Goal: Information Seeking & Learning: Learn about a topic

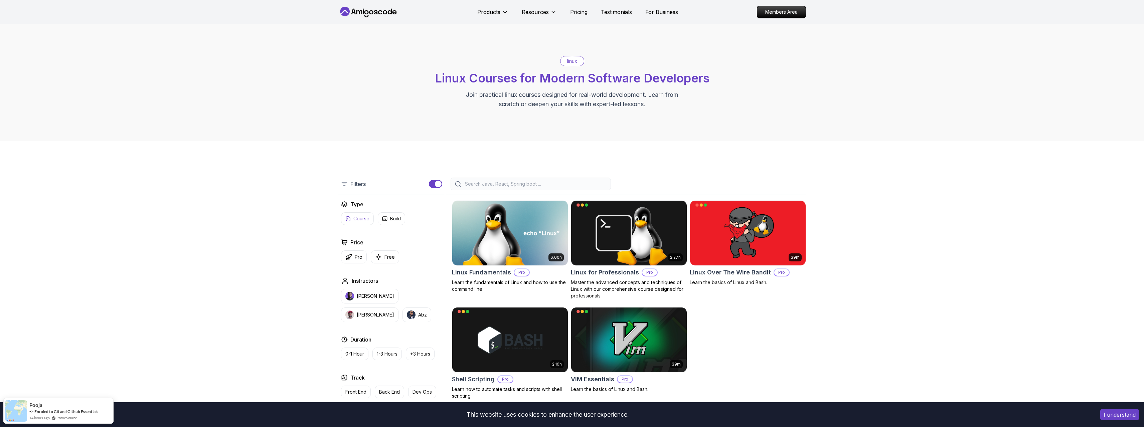
click at [353, 218] on p "Course" at bounding box center [361, 218] width 16 height 7
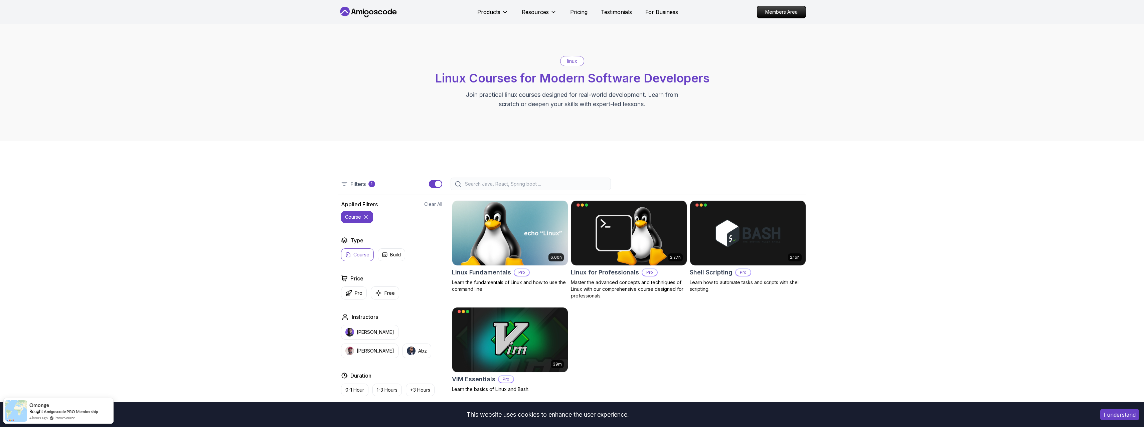
click at [507, 224] on img at bounding box center [509, 233] width 121 height 68
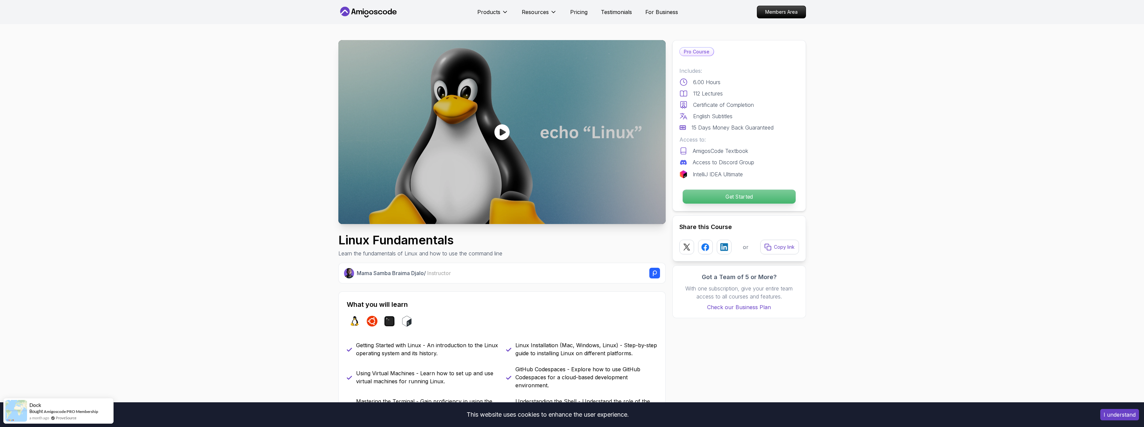
click at [727, 201] on p "Get Started" at bounding box center [738, 197] width 113 height 14
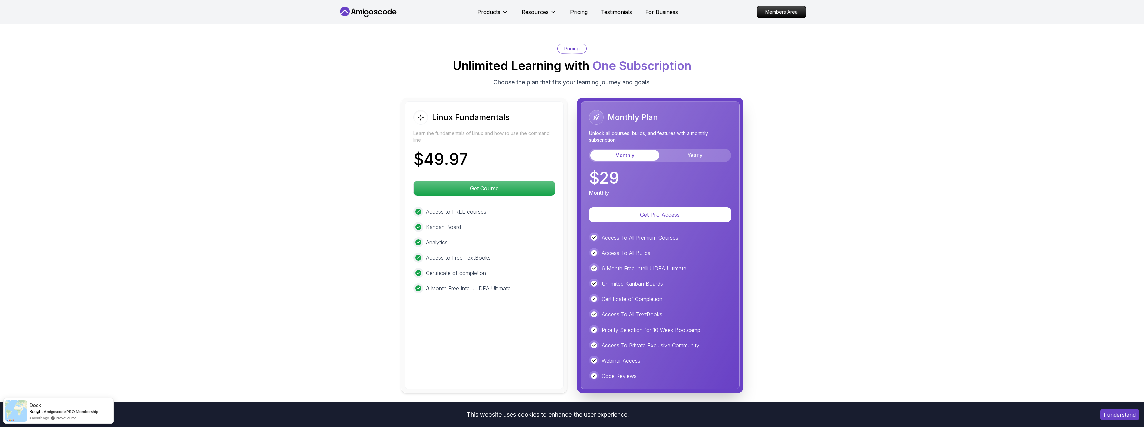
scroll to position [1434, 0]
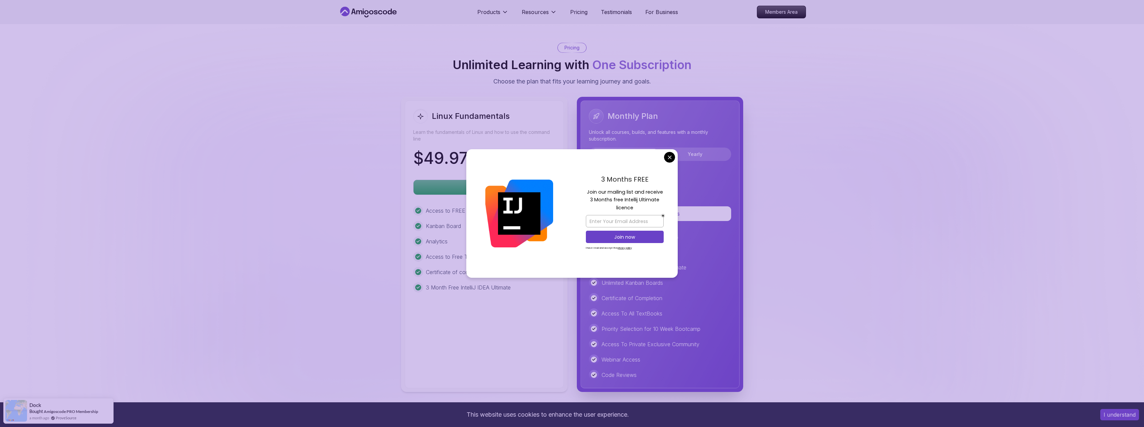
click at [674, 161] on div "3 Months FREE Join our mailing list and receive 3 Months free Intellij Ultimate…" at bounding box center [625, 213] width 106 height 129
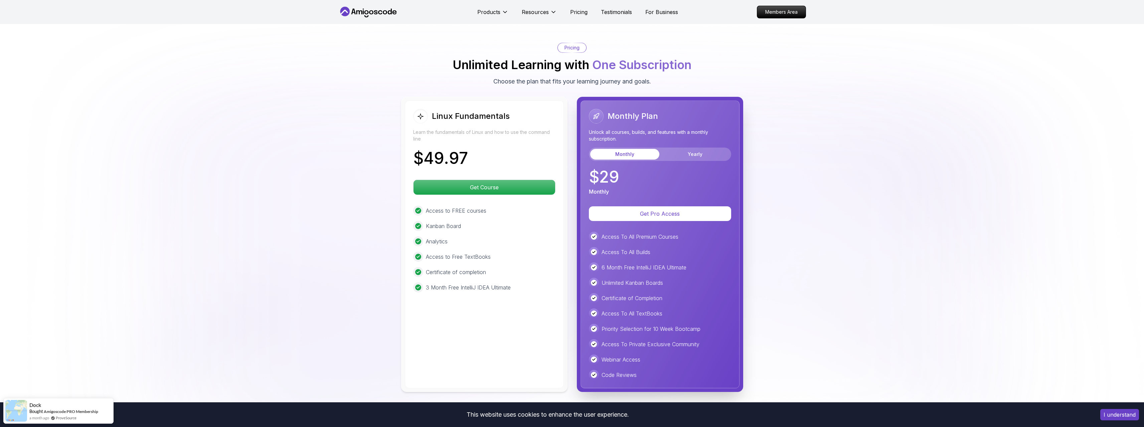
drag, startPoint x: 640, startPoint y: 262, endPoint x: 592, endPoint y: 259, distance: 47.8
click at [588, 258] on div "Monthly Plan Unlock all courses, builds, and features with a monthly subscripti…" at bounding box center [659, 245] width 159 height 288
click at [696, 271] on div "6 Month Free IntelliJ IDEA Ultimate" at bounding box center [660, 267] width 142 height 10
click at [610, 263] on p "6 Month Free IntelliJ IDEA Ultimate" at bounding box center [643, 267] width 85 height 8
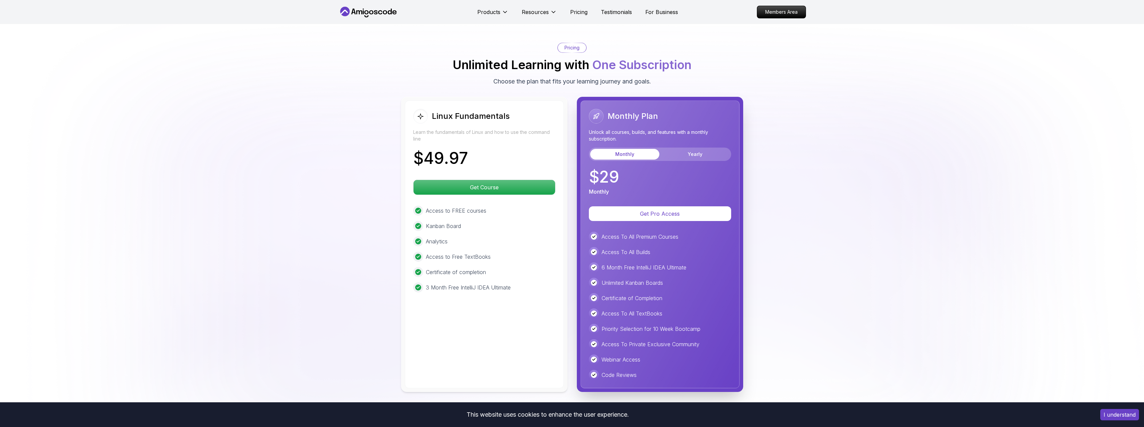
click at [693, 263] on div "6 Month Free IntelliJ IDEA Ultimate" at bounding box center [660, 267] width 142 height 10
click at [682, 153] on button "Yearly" at bounding box center [695, 154] width 69 height 11
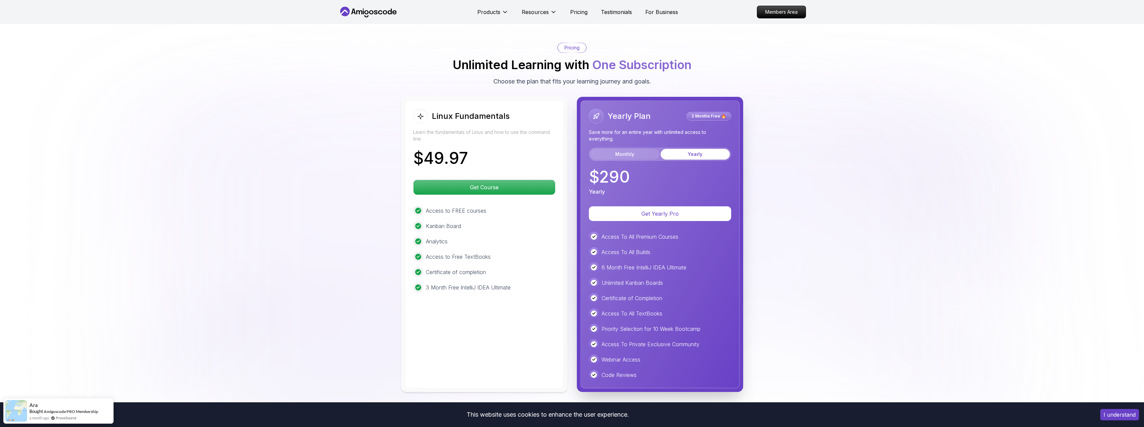
click at [617, 155] on button "Monthly" at bounding box center [624, 154] width 69 height 11
click at [693, 151] on button "Yearly" at bounding box center [695, 154] width 69 height 11
click at [632, 152] on button "Monthly" at bounding box center [624, 154] width 69 height 11
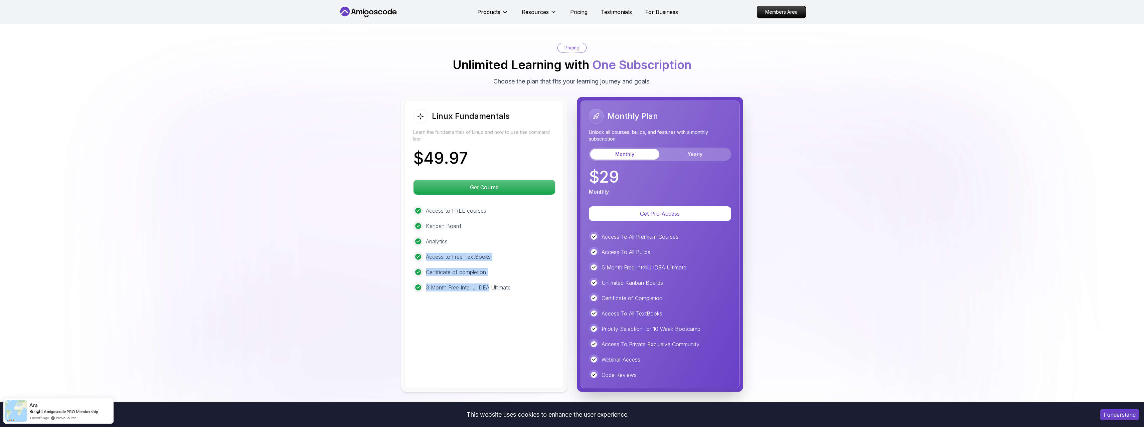
drag, startPoint x: 478, startPoint y: 326, endPoint x: 414, endPoint y: 249, distance: 99.9
click at [412, 249] on div "Linux Fundamentals Learn the fundamentals of Linux and how to use the command l…" at bounding box center [484, 245] width 159 height 288
click at [507, 291] on p "3 Month Free IntelliJ IDEA Ultimate" at bounding box center [468, 288] width 85 height 8
drag, startPoint x: 428, startPoint y: 254, endPoint x: 429, endPoint y: 250, distance: 4.5
click at [426, 252] on div "Linux Fundamentals Learn the fundamentals of Linux and how to use the command l…" at bounding box center [484, 245] width 159 height 288
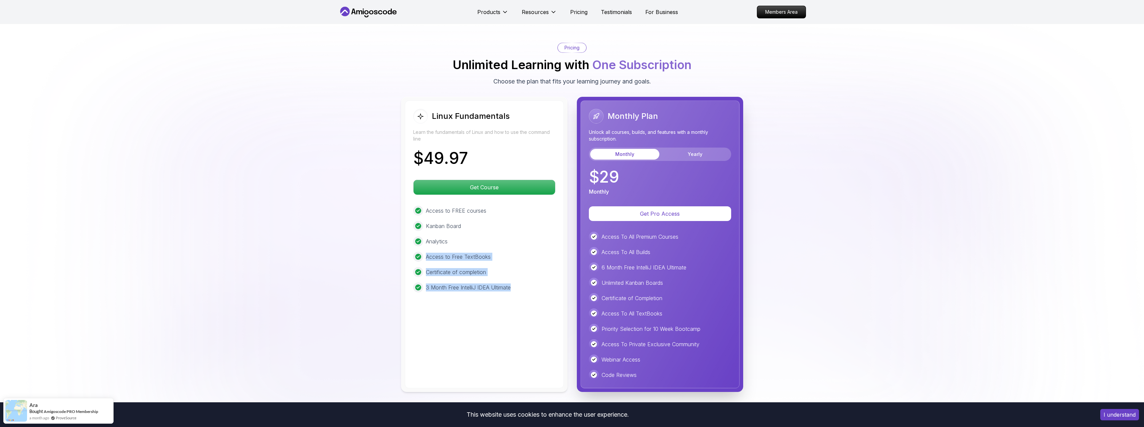
click at [496, 284] on p "3 Month Free IntelliJ IDEA Ultimate" at bounding box center [468, 288] width 85 height 8
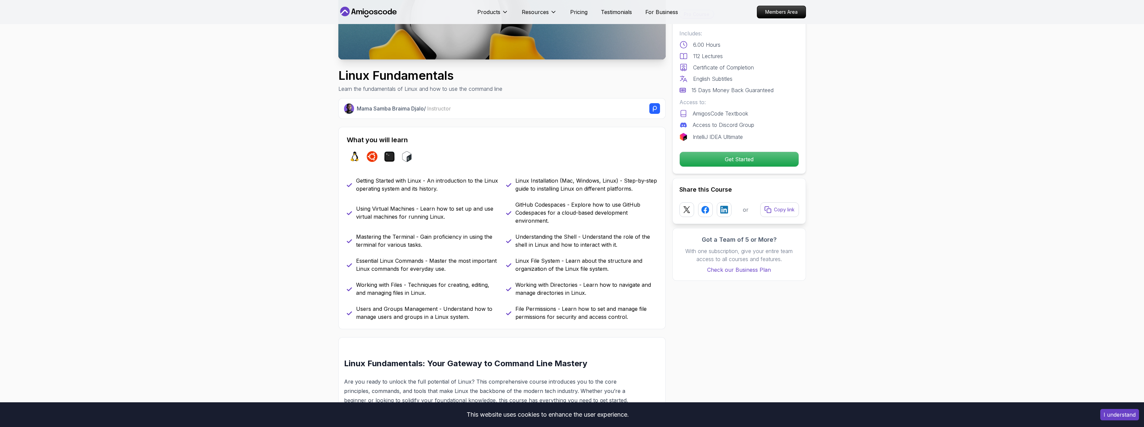
scroll to position [0, 0]
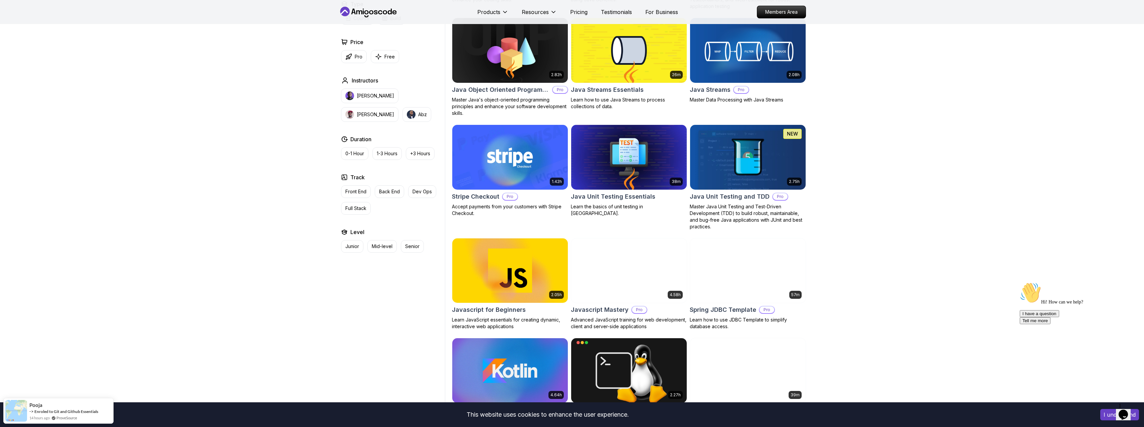
scroll to position [1169, 0]
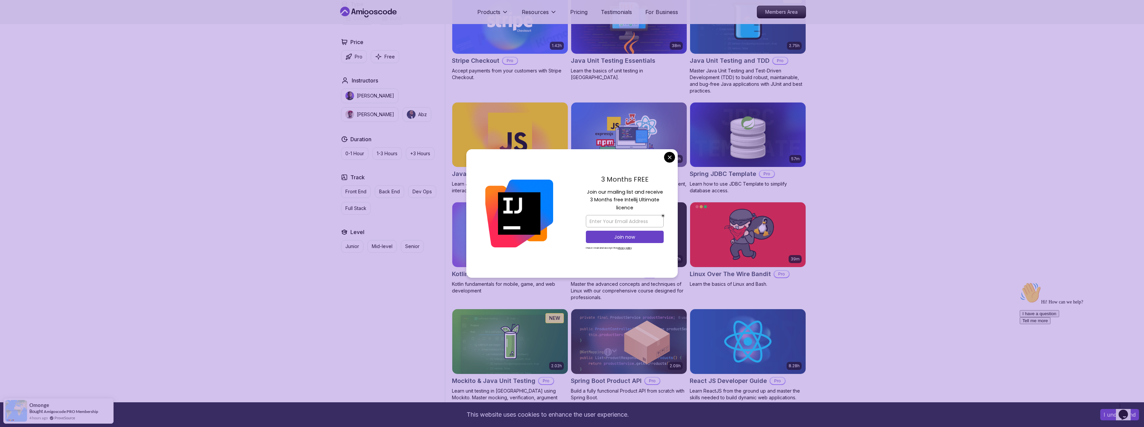
click at [662, 157] on div "3 Months FREE Join our mailing list and receive 3 Months free Intellij Ultimate…" at bounding box center [625, 213] width 106 height 129
